Goal: Task Accomplishment & Management: Manage account settings

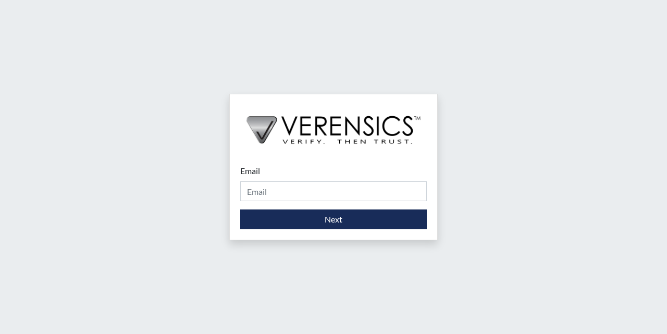
click at [304, 179] on div "Email Please provide your email address." at bounding box center [333, 183] width 187 height 36
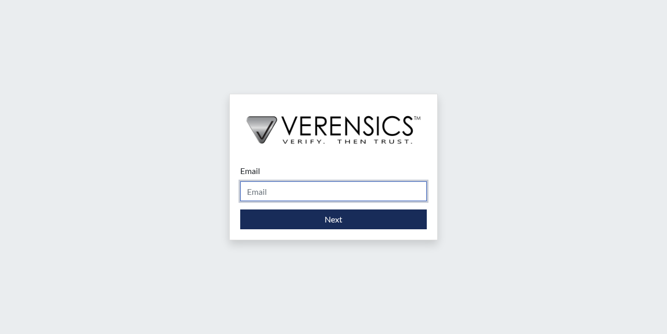
click at [268, 189] on input "Email" at bounding box center [333, 191] width 187 height 20
type input "[EMAIL_ADDRESS][DOMAIN_NAME]"
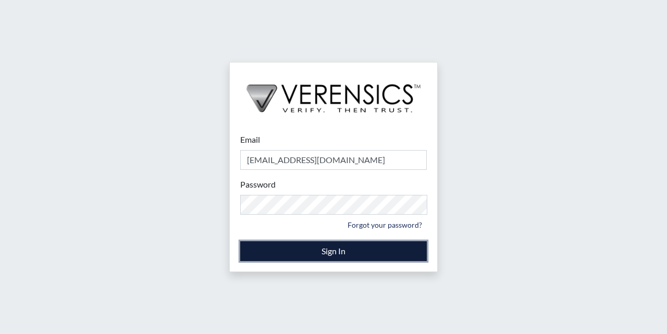
click at [338, 250] on button "Sign In" at bounding box center [333, 251] width 187 height 20
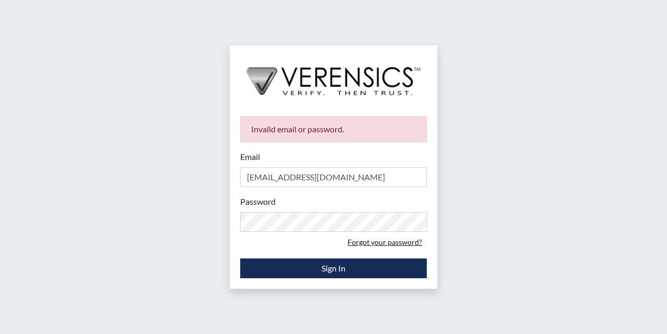
click at [393, 241] on link "Forgot your password?" at bounding box center [385, 242] width 84 height 16
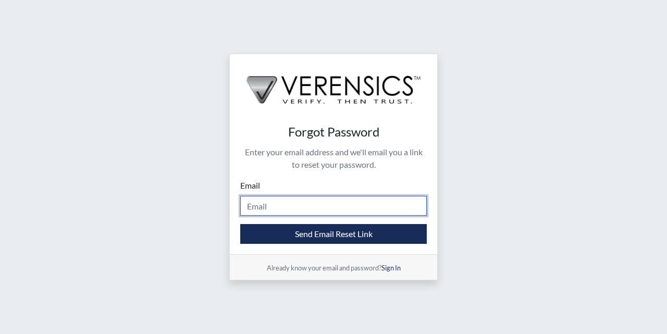
click at [321, 206] on input "Email" at bounding box center [333, 206] width 187 height 20
type input "T"
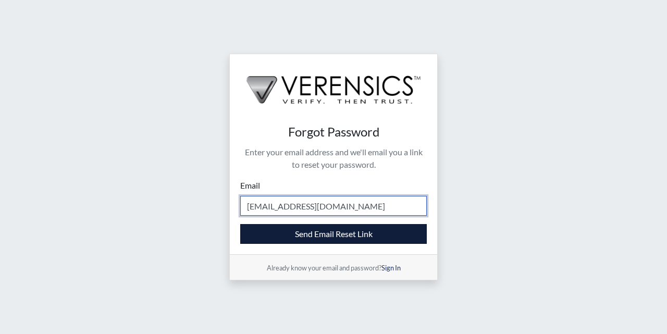
type input "[EMAIL_ADDRESS][DOMAIN_NAME]"
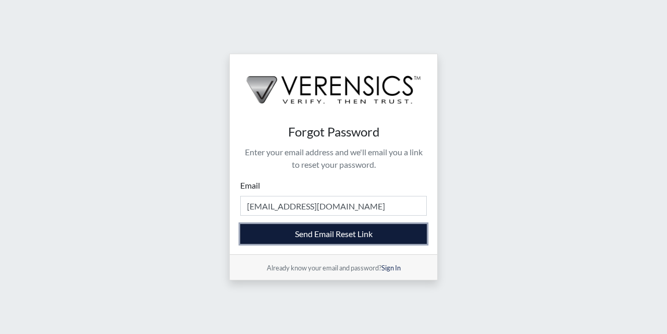
click at [327, 237] on button "Send Email Reset Link" at bounding box center [333, 234] width 187 height 20
